Goal: Task Accomplishment & Management: Complete application form

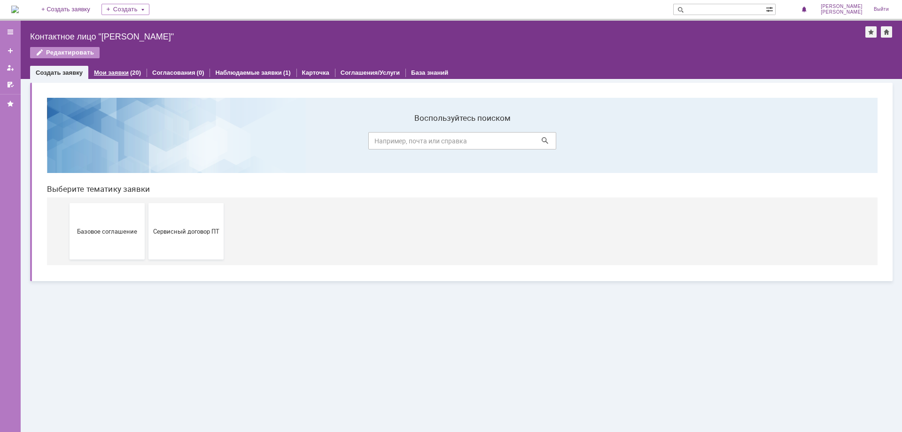
click at [108, 70] on link "Мои заявки" at bounding box center [111, 72] width 35 height 7
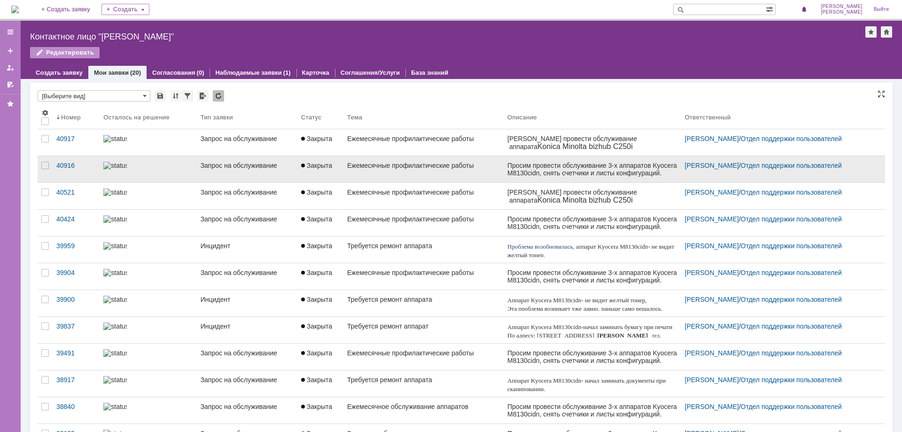
click at [356, 163] on div "Ежемесячные профилактические работы" at bounding box center [423, 166] width 153 height 8
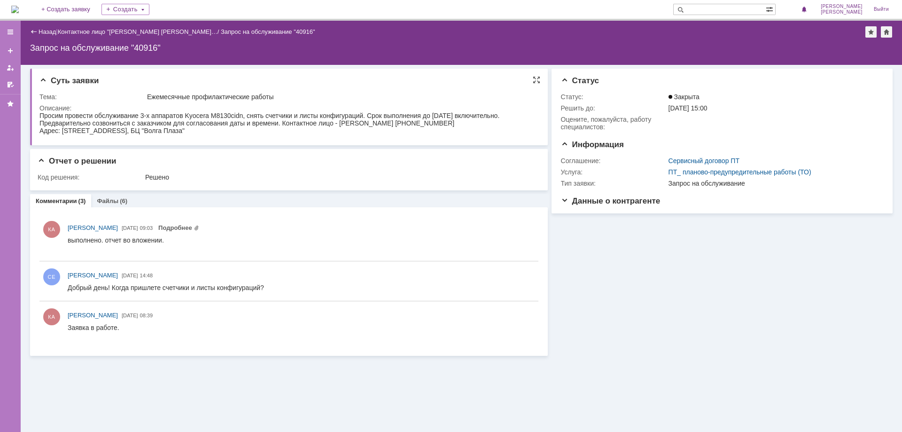
drag, startPoint x: 218, startPoint y: 129, endPoint x: 61, endPoint y: 230, distance: 186.9
click at [39, 118] on html "Просим провести обслуживание 3-х аппаратов Kyocera M8130cidn, снять счетчики и …" at bounding box center [286, 123] width 495 height 23
click at [32, 30] on div "Назад" at bounding box center [43, 31] width 26 height 7
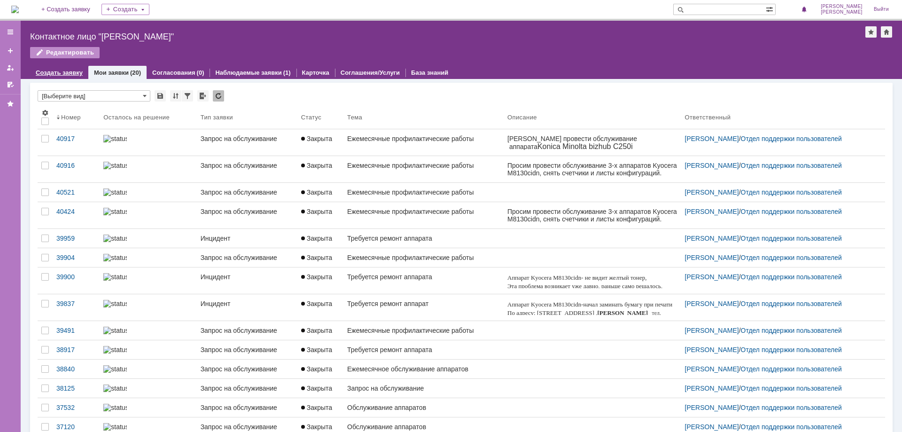
click at [57, 73] on link "Создать заявку" at bounding box center [59, 72] width 47 height 7
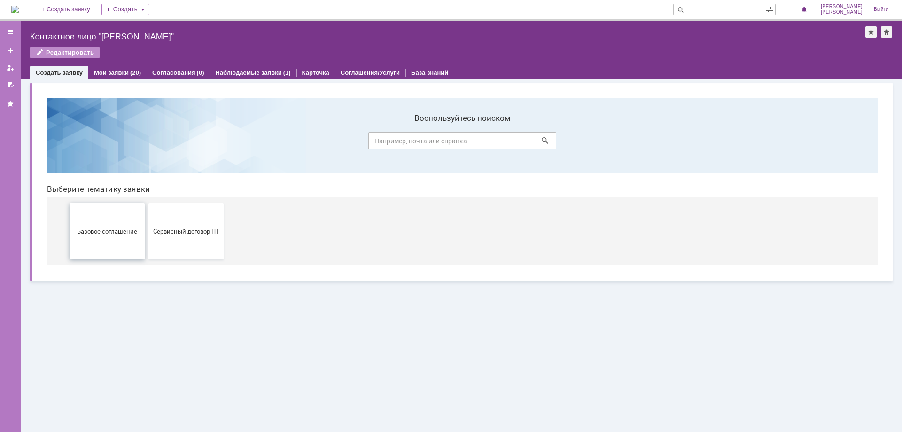
click at [111, 228] on span "Базовое соглашение" at bounding box center [106, 230] width 69 height 7
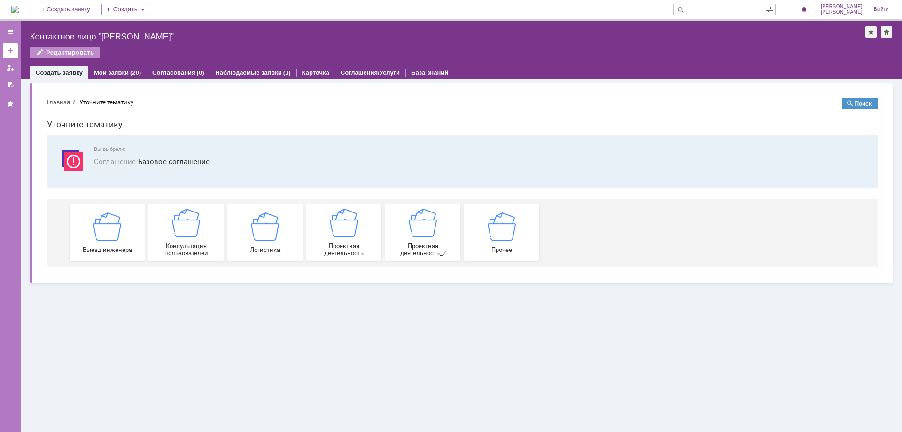
click at [10, 49] on div at bounding box center [11, 51] width 8 height 8
click at [199, 391] on div "Витрина услуг Связанные объекты * [Выберите вид] Результаты поиска: Изменить Сб…" at bounding box center [461, 255] width 881 height 353
click at [82, 6] on link "+ Создать заявку" at bounding box center [66, 9] width 60 height 19
click at [120, 71] on link "Мои заявки" at bounding box center [111, 72] width 35 height 7
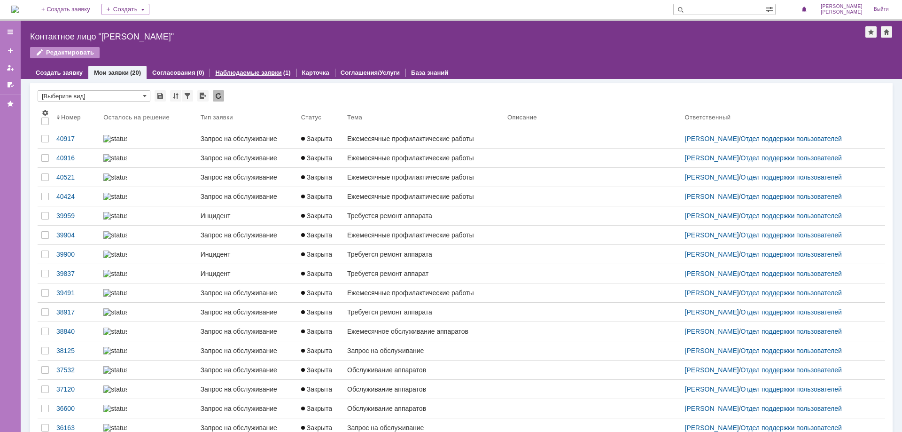
click at [224, 71] on link "Наблюдаемые заявки" at bounding box center [248, 72] width 66 height 7
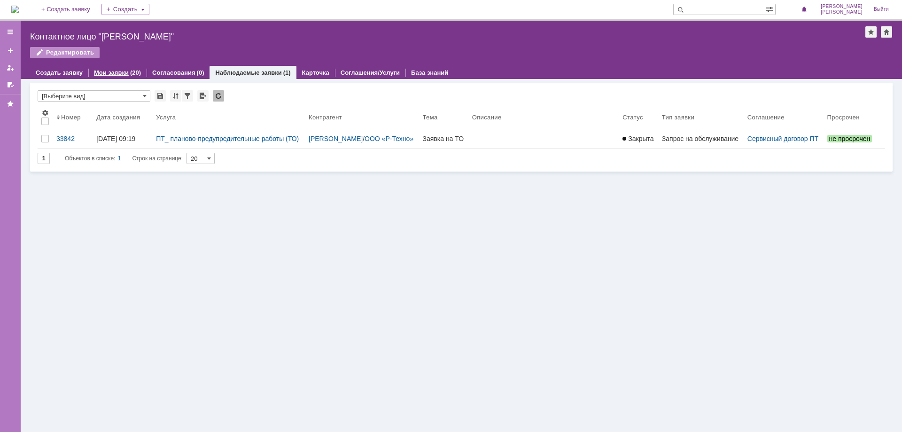
click at [101, 71] on link "Мои заявки" at bounding box center [111, 72] width 35 height 7
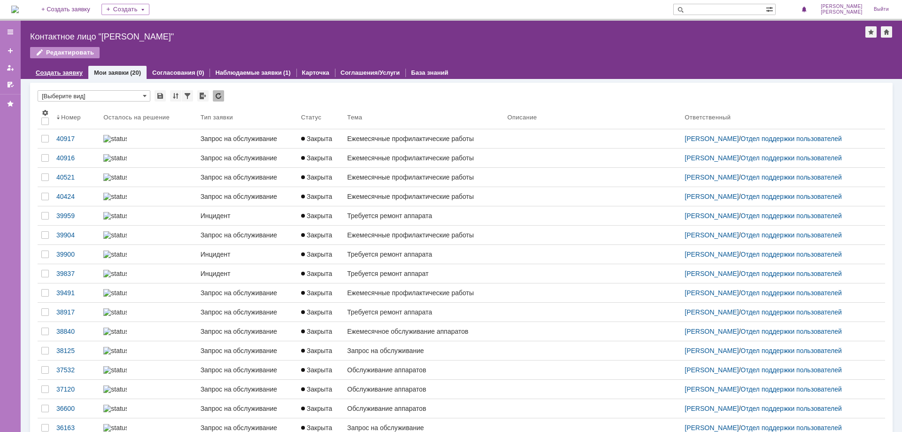
click at [68, 75] on link "Создать заявку" at bounding box center [59, 72] width 47 height 7
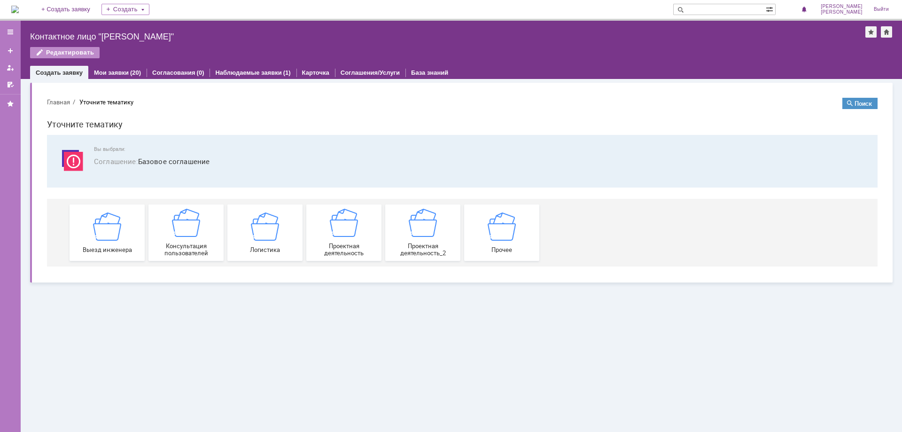
click at [57, 102] on button "Главная" at bounding box center [58, 102] width 23 height 8
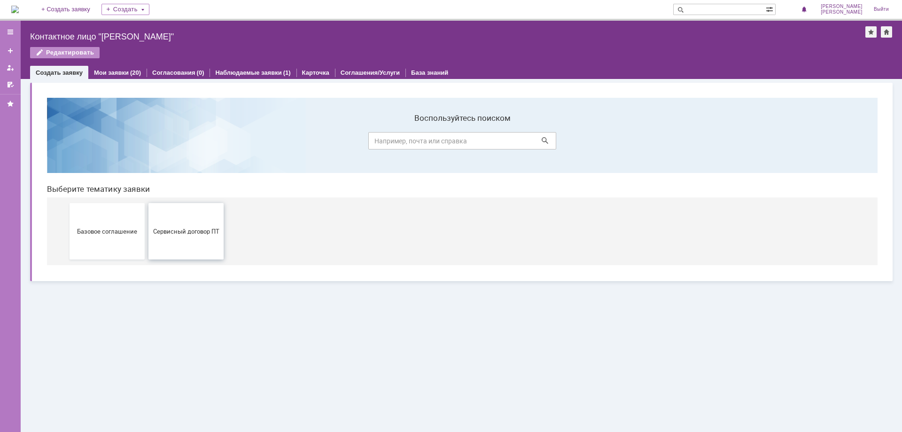
drag, startPoint x: 175, startPoint y: 226, endPoint x: 366, endPoint y: 377, distance: 242.7
click at [175, 226] on button "Сервисный договор ПТ" at bounding box center [185, 231] width 75 height 56
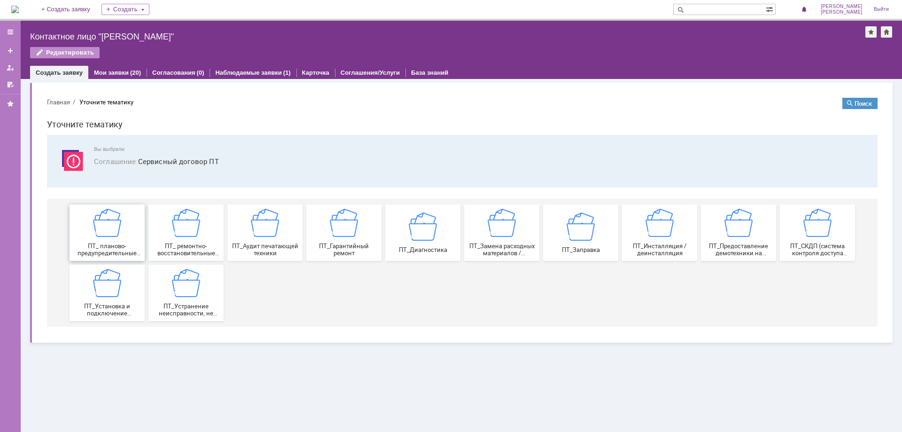
click at [100, 237] on img at bounding box center [107, 222] width 28 height 28
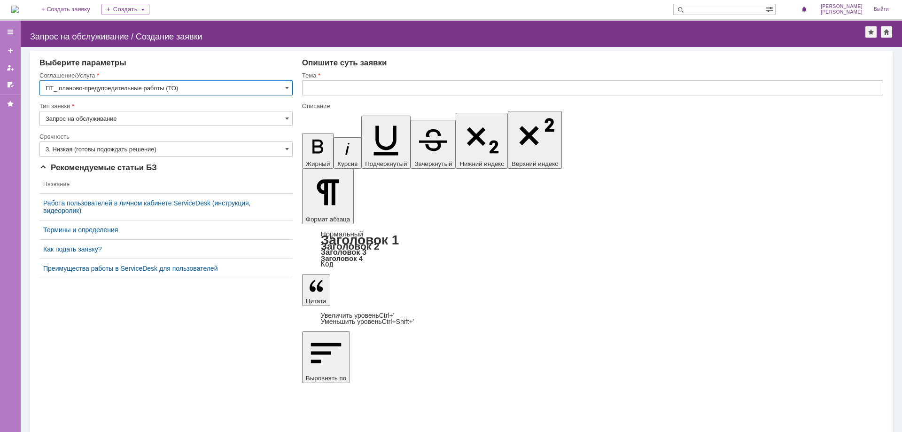
click at [285, 151] on span at bounding box center [287, 149] width 4 height 8
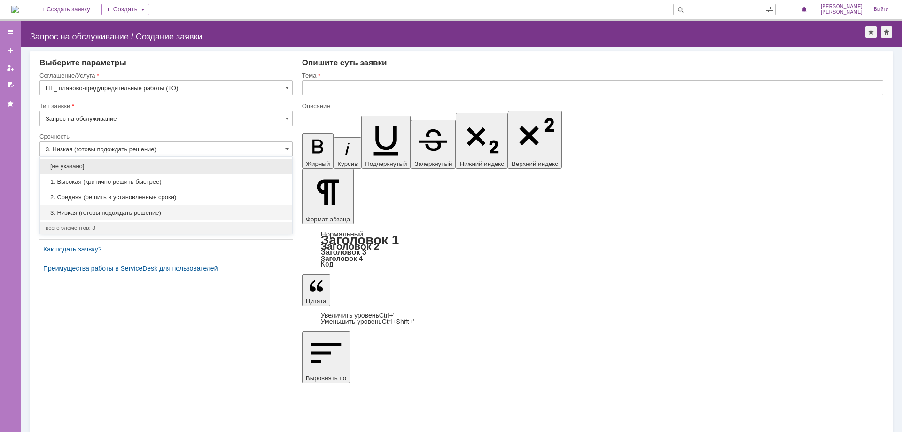
click at [100, 197] on span "2. Средняя (решить в установленные сроки)" at bounding box center [166, 197] width 241 height 8
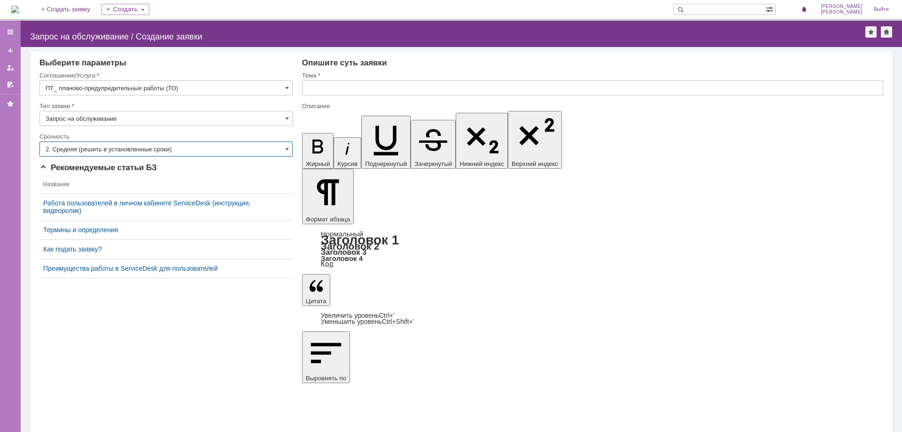
type input "2. Средняя (решить в установленные сроки)"
click at [330, 87] on input "text" at bounding box center [592, 87] width 581 height 15
type input "T"
type input "е"
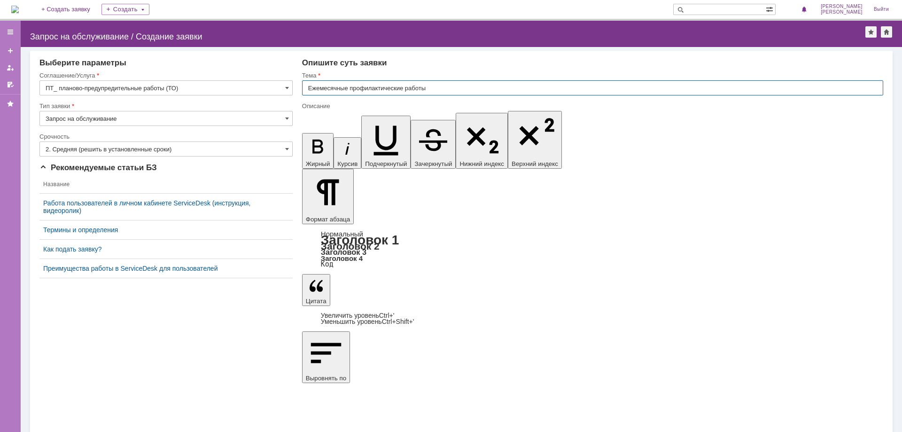
type input "Ежемесячные профилактические работы"
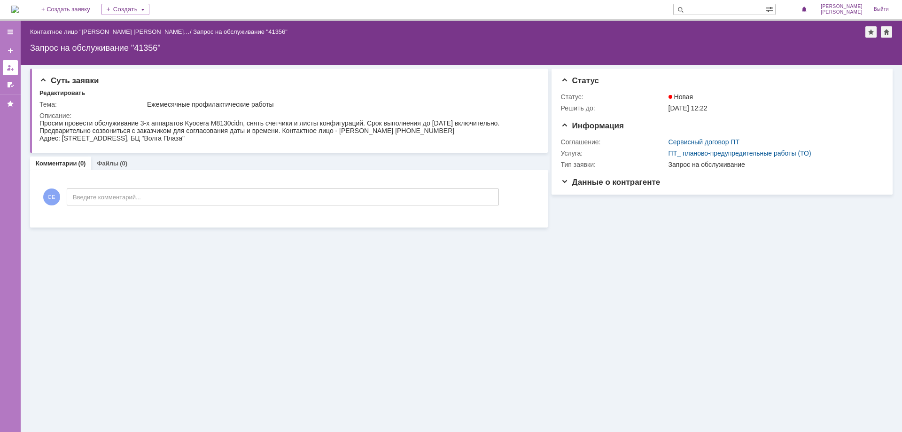
click at [9, 66] on div at bounding box center [11, 68] width 8 height 8
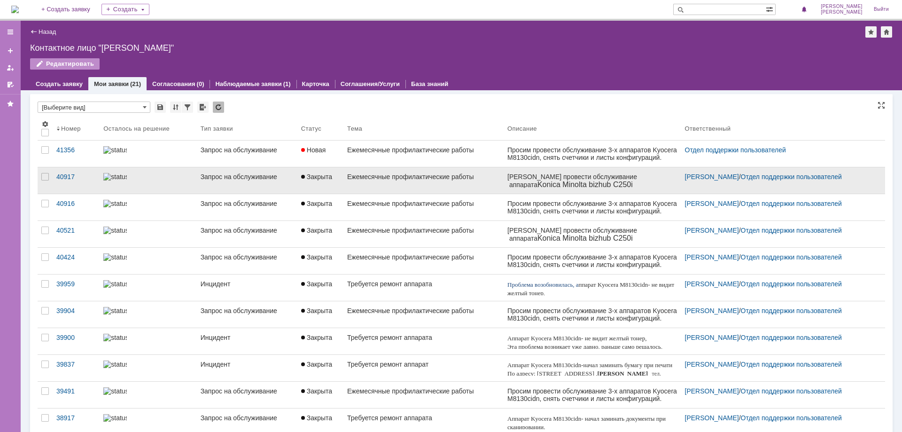
click at [373, 172] on link "Ежемесячные профилактические работы" at bounding box center [423, 180] width 160 height 26
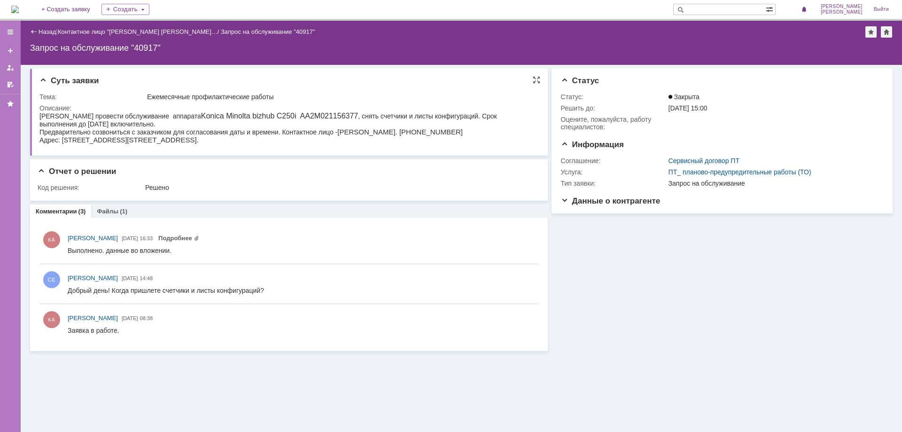
click at [169, 144] on div "Адрес: г. Самара ул. Красноармейская 93." at bounding box center [286, 140] width 495 height 8
drag, startPoint x: 177, startPoint y: 140, endPoint x: 73, endPoint y: 223, distance: 133.4
click at [39, 112] on html "Просим провести обслуживание аппарата Konica Minolta bizhub C250i AA2M021156377…" at bounding box center [286, 128] width 495 height 32
copy body "Просим провести обслуживание аппарата Konica Minolta bizhub C250i AA2M021156377…"
click at [32, 30] on div "Назад" at bounding box center [43, 31] width 26 height 7
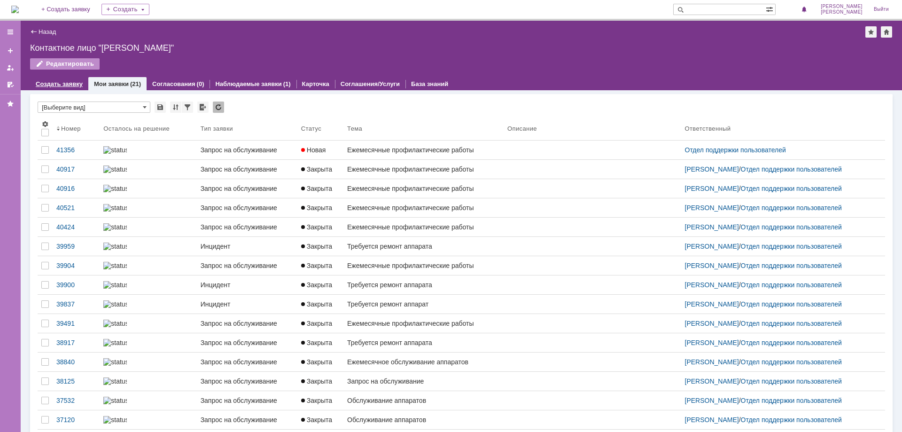
click at [56, 84] on link "Создать заявку" at bounding box center [59, 83] width 47 height 7
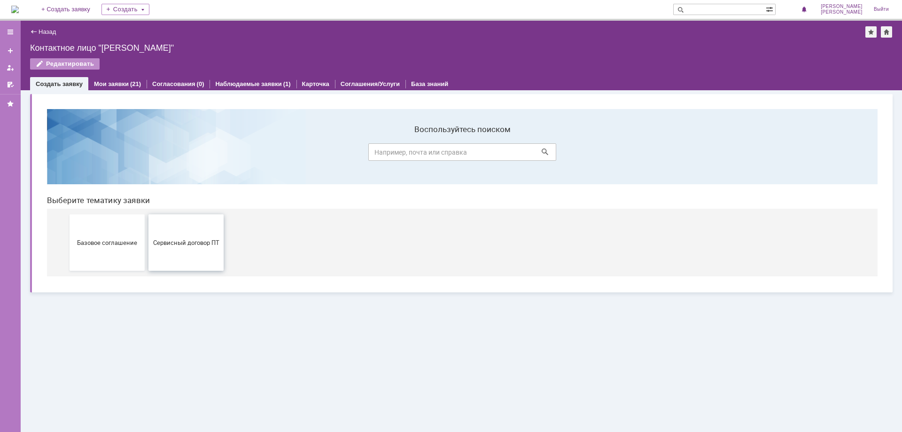
click at [180, 242] on span "Сервисный договор ПТ" at bounding box center [185, 242] width 69 height 7
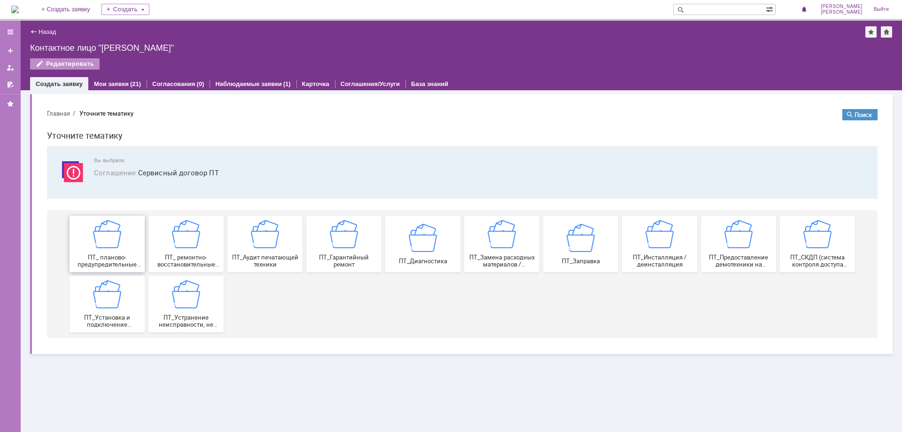
click at [109, 243] on img at bounding box center [107, 234] width 28 height 28
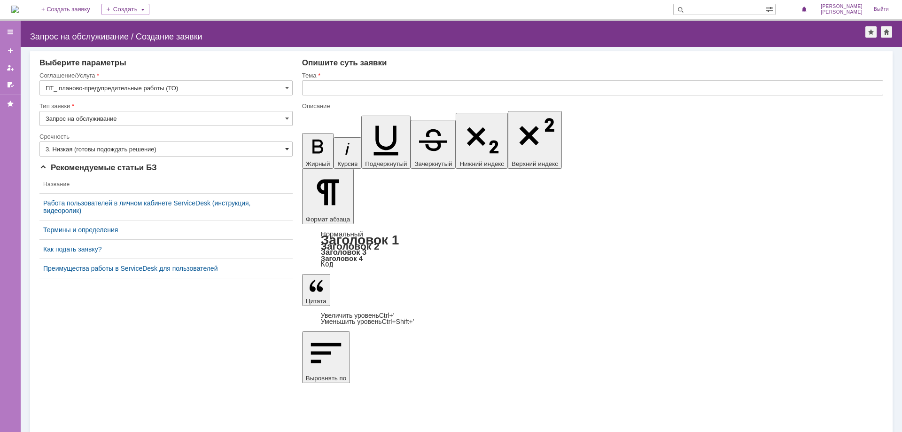
click at [286, 146] on span at bounding box center [287, 149] width 4 height 8
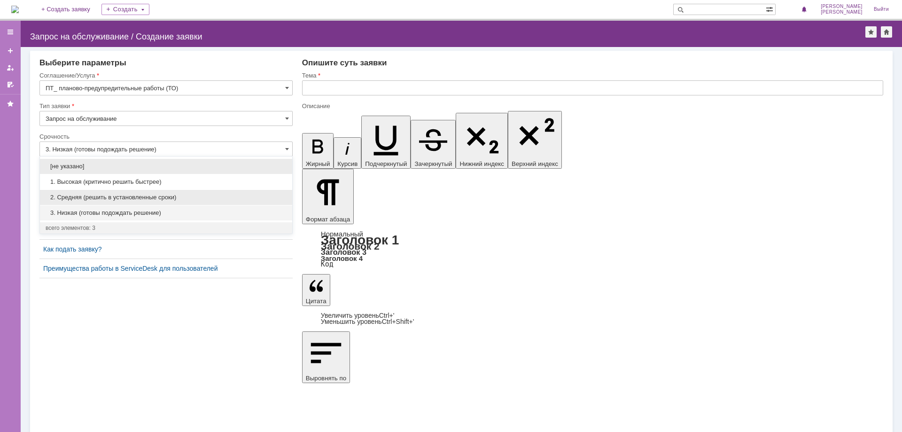
click at [96, 196] on span "2. Средняя (решить в установленные сроки)" at bounding box center [166, 197] width 241 height 8
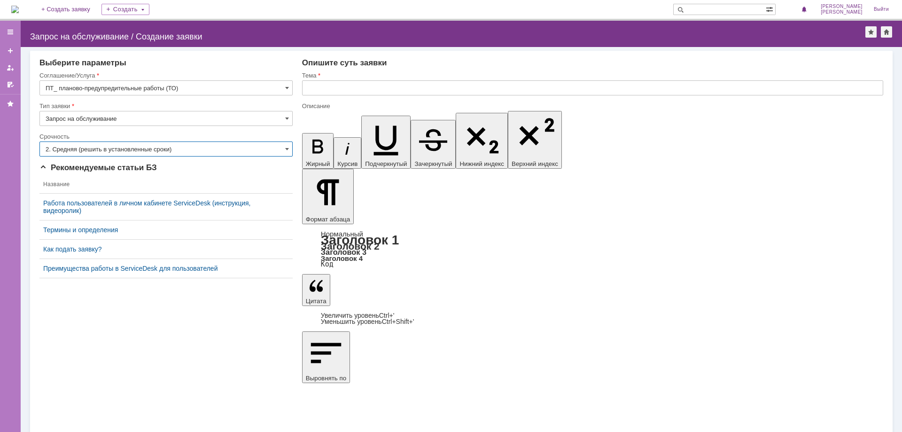
type input "2. Средняя (решить в установленные сроки)"
click at [330, 86] on input "text" at bounding box center [592, 87] width 581 height 15
type input "Ежемесячные профилактические работы"
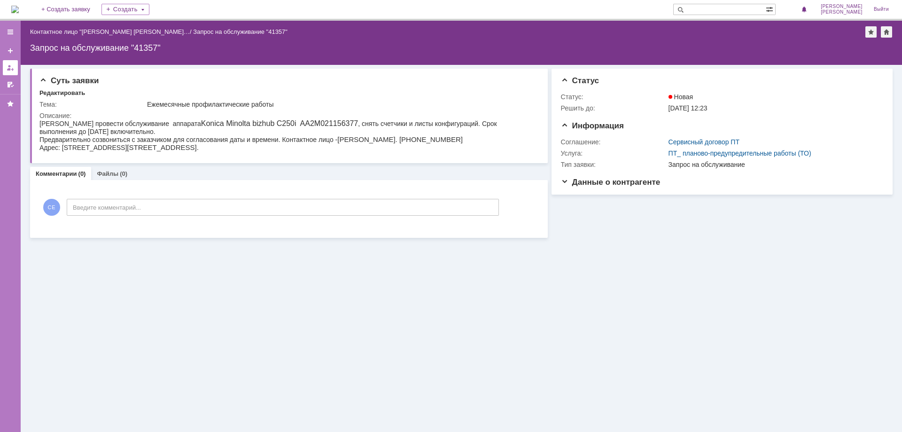
click at [10, 67] on div at bounding box center [11, 68] width 8 height 8
